Goal: Obtain resource: Download file/media

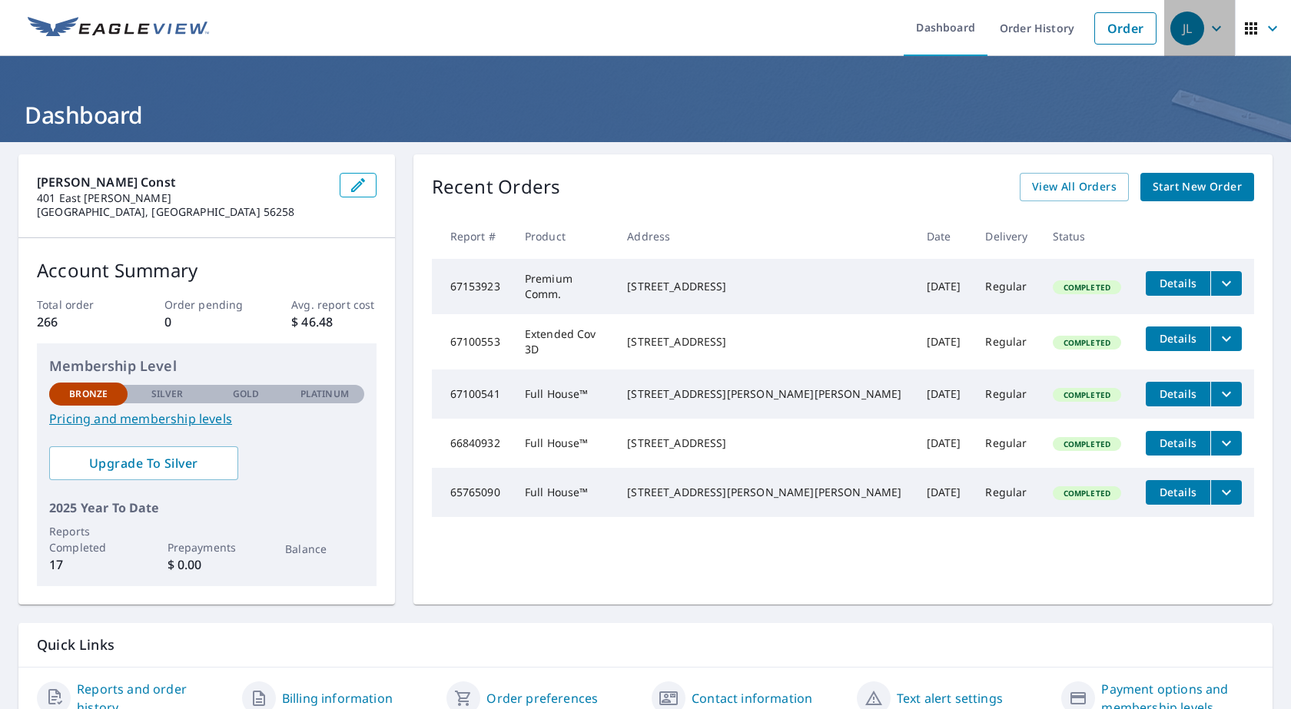
click at [1207, 34] on icon "button" at bounding box center [1216, 28] width 18 height 18
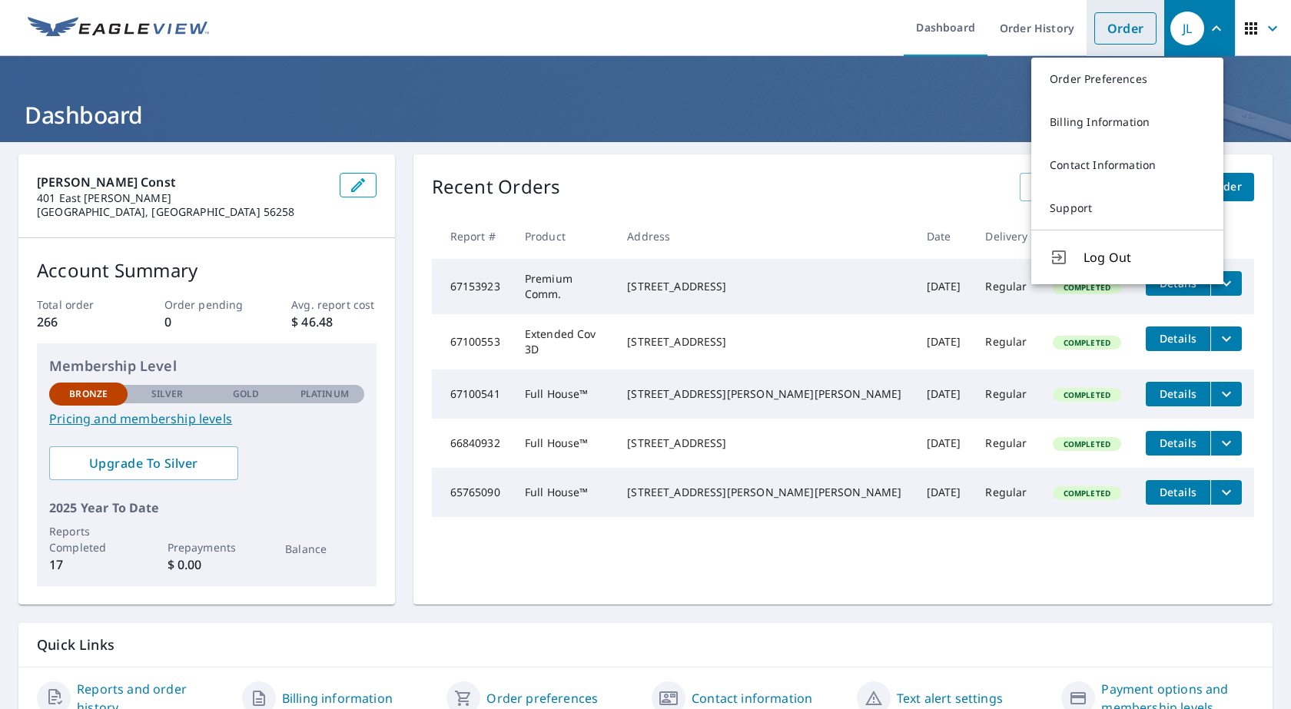
click at [1132, 28] on link "Order" at bounding box center [1125, 28] width 62 height 32
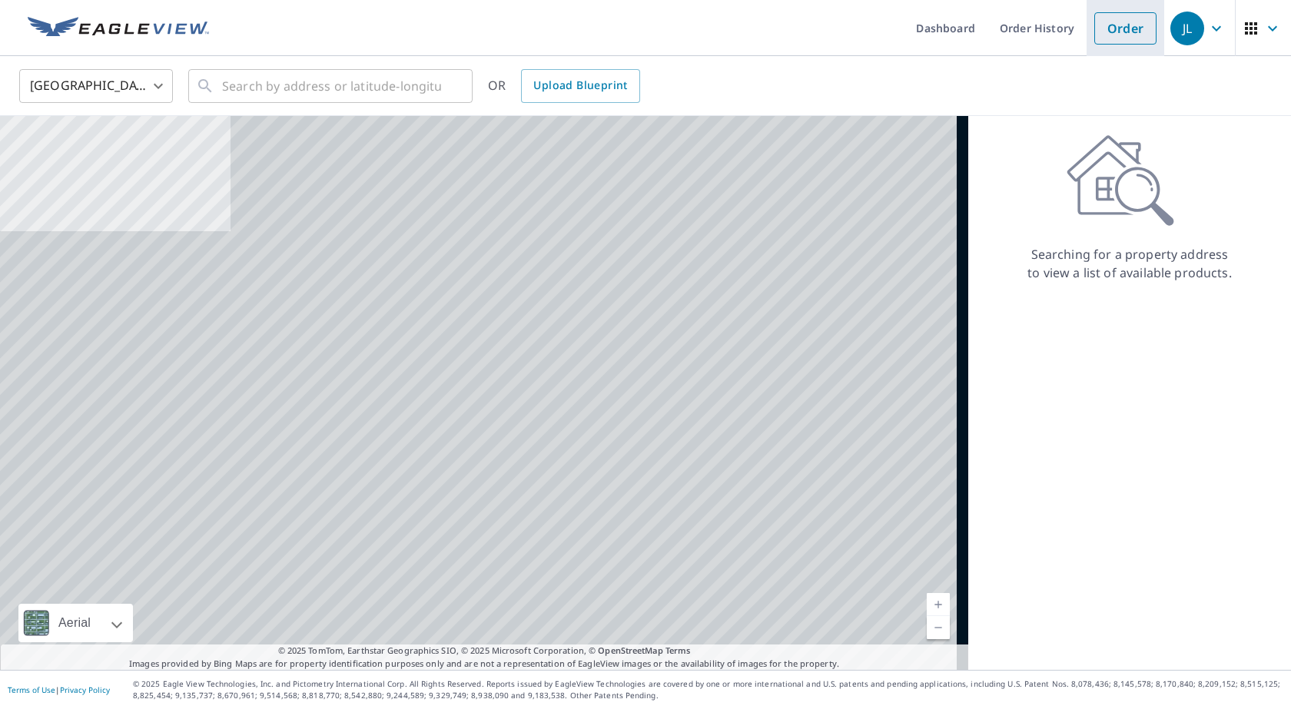
click at [1132, 28] on link "Order" at bounding box center [1125, 28] width 62 height 32
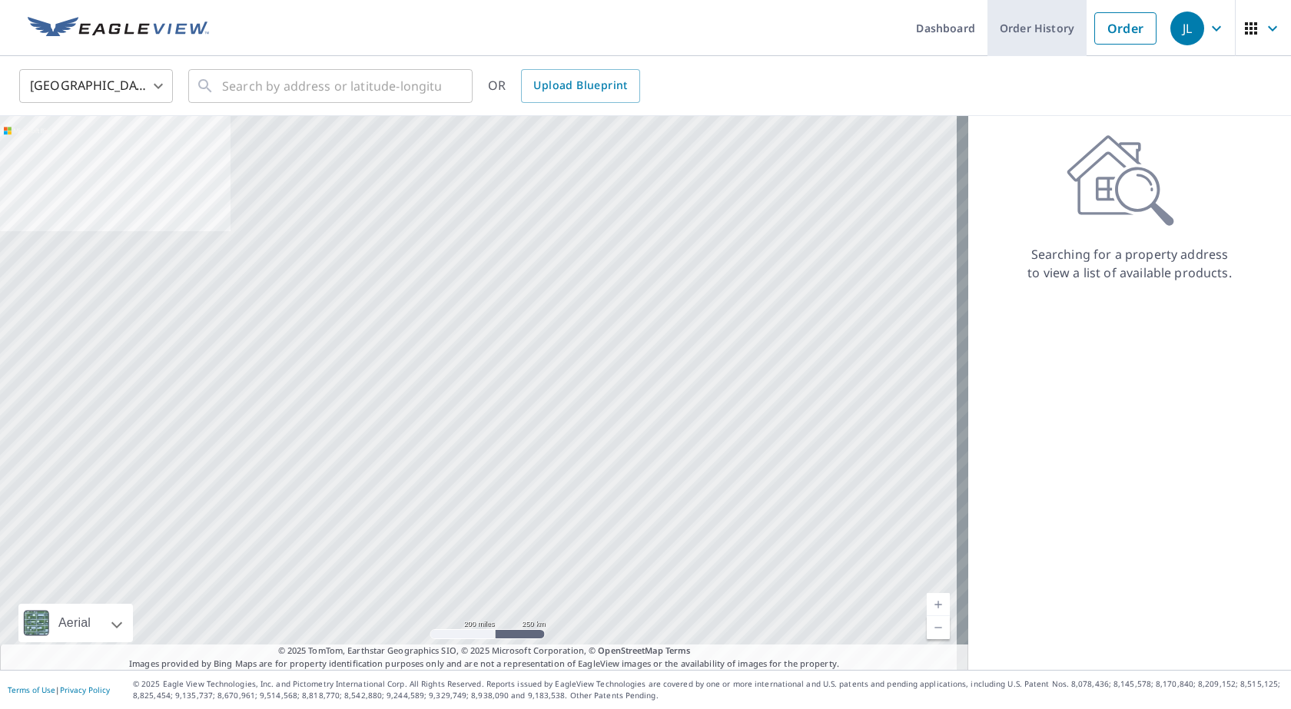
click at [1006, 31] on link "Order History" at bounding box center [1036, 28] width 99 height 56
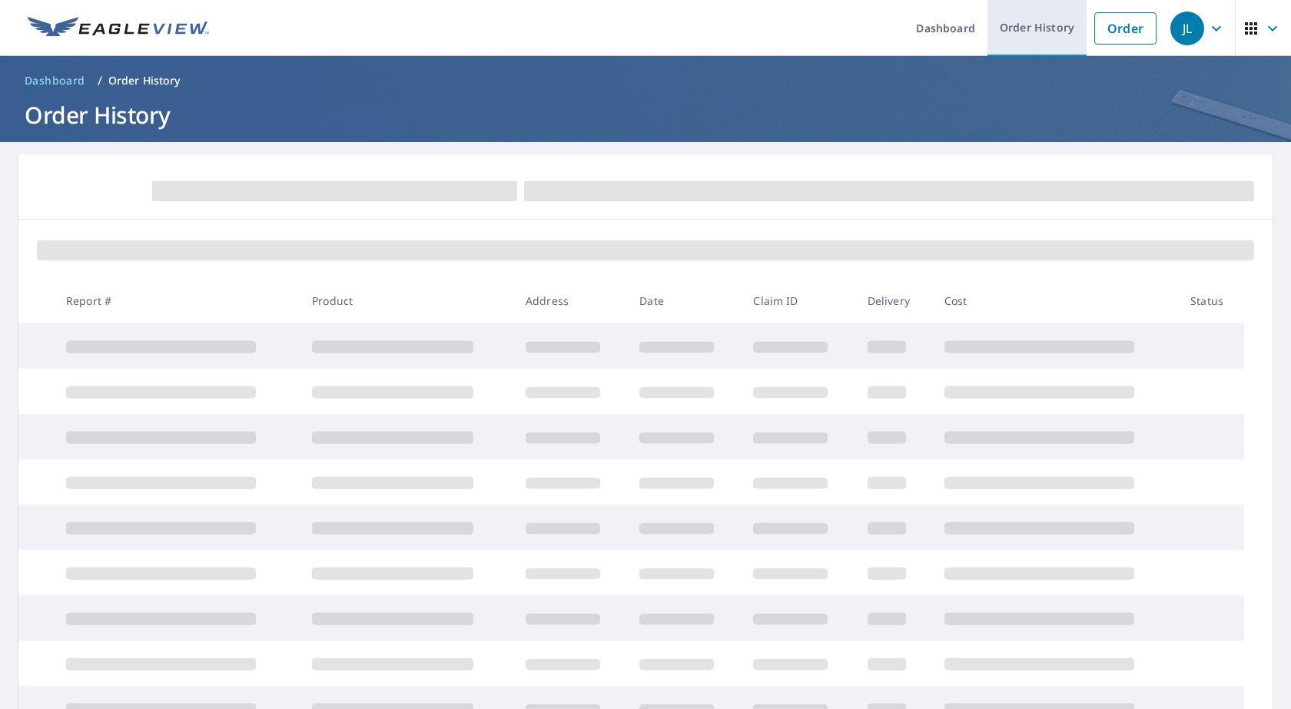
click at [1006, 31] on link "Order History" at bounding box center [1036, 28] width 99 height 56
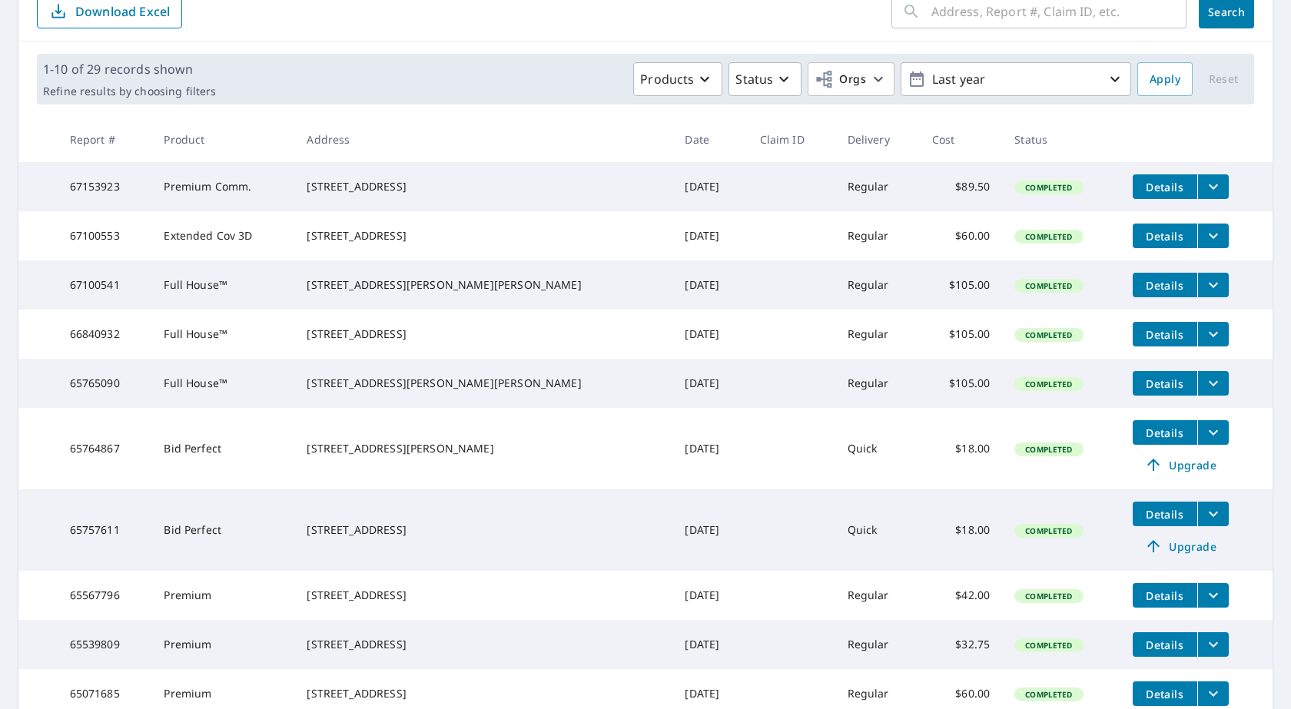
scroll to position [230, 0]
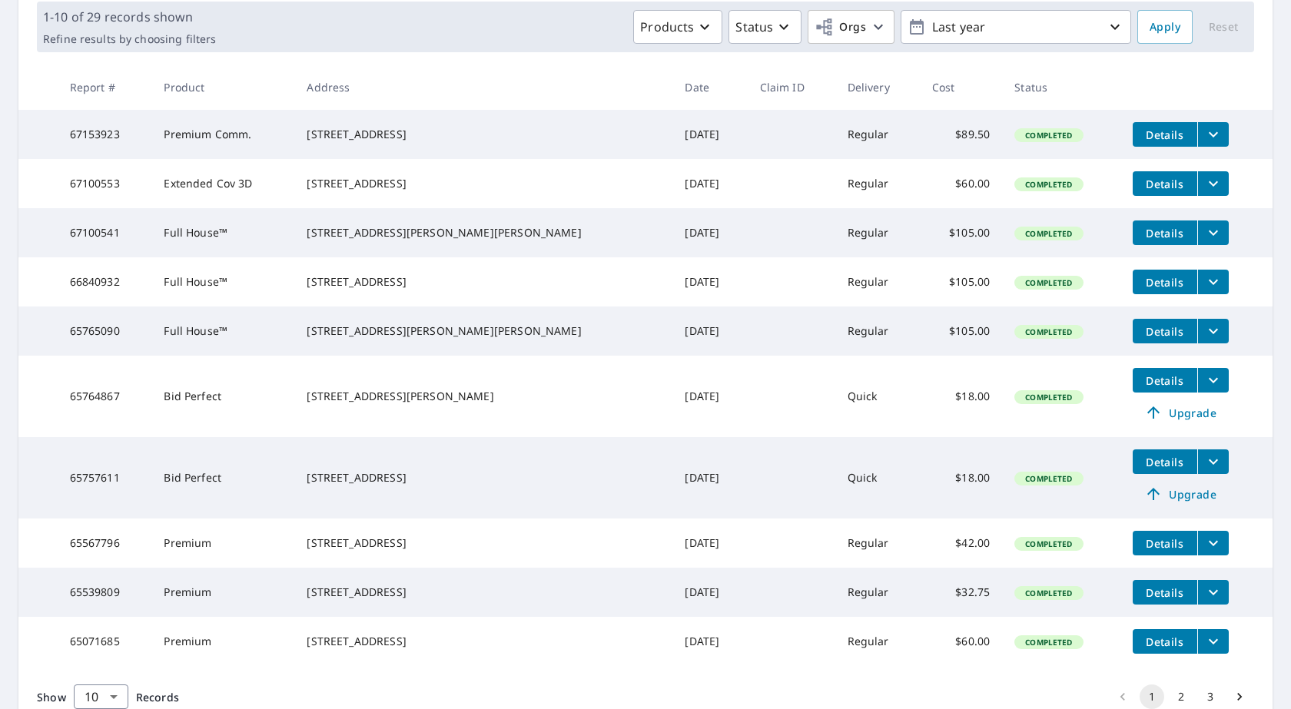
click at [1204, 552] on icon "filesDropdownBtn-65567796" at bounding box center [1213, 543] width 18 height 18
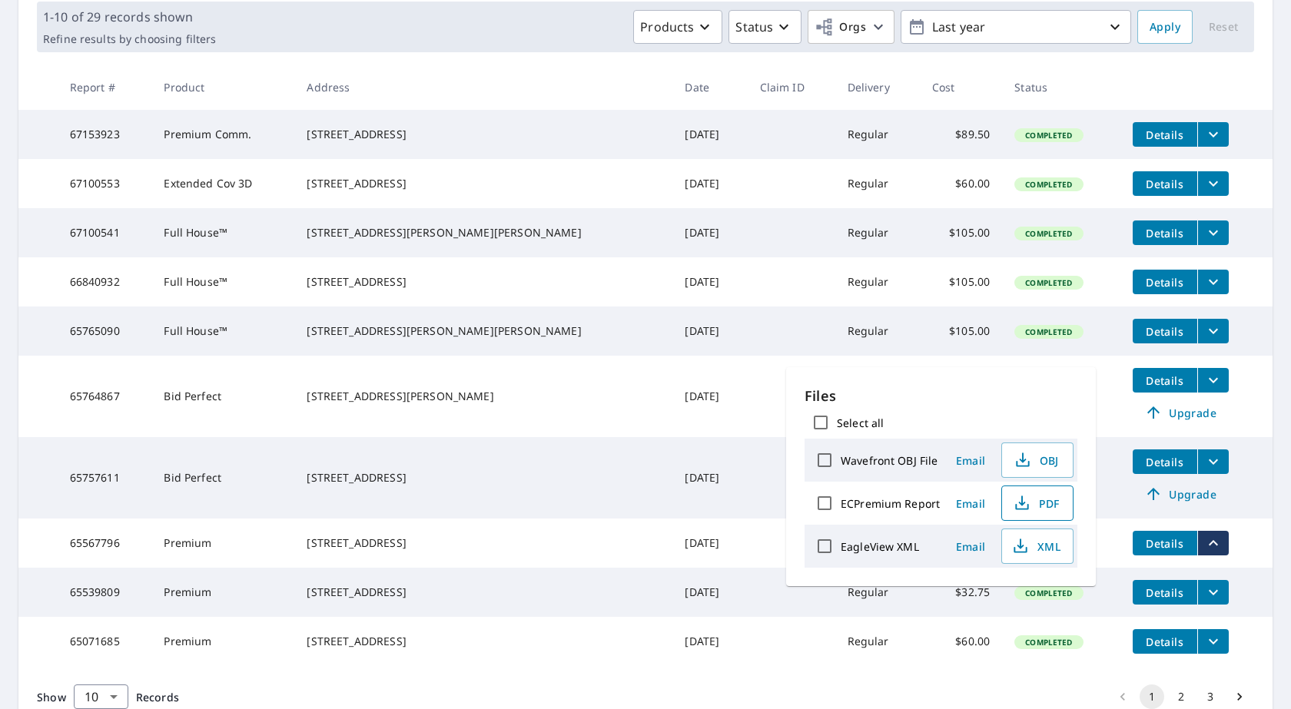
click at [1040, 509] on span "PDF" at bounding box center [1035, 503] width 49 height 18
